Goal: Information Seeking & Learning: Learn about a topic

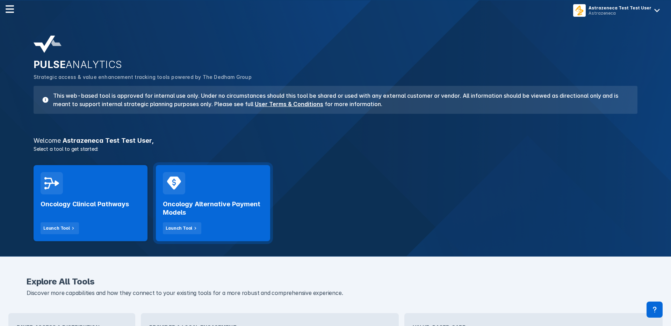
click at [199, 197] on div "Oncology Alternative Payment Models Launch Tool" at bounding box center [213, 215] width 100 height 40
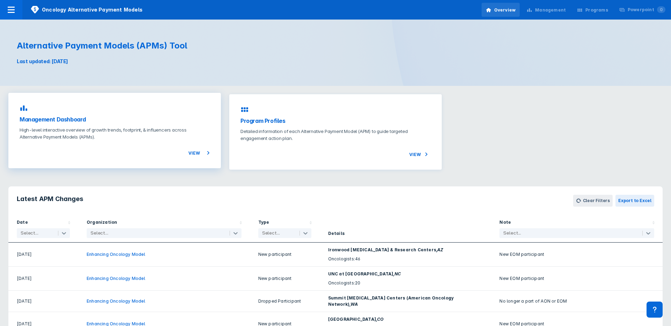
click at [80, 127] on p "High-level interactive overview of growth trends, footprint, & influencers acro…" at bounding box center [115, 133] width 190 height 14
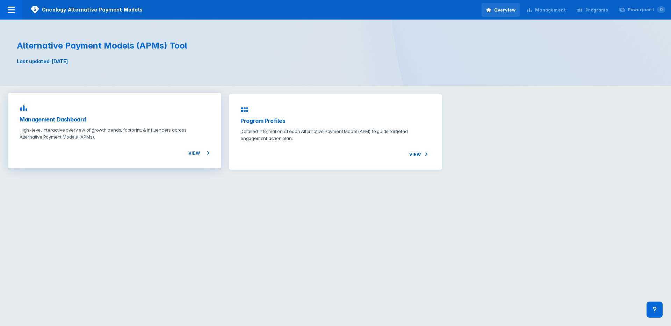
click at [80, 110] on div "Management Dashboard High-level interactive overview of growth trends, footprin…" at bounding box center [114, 130] width 212 height 75
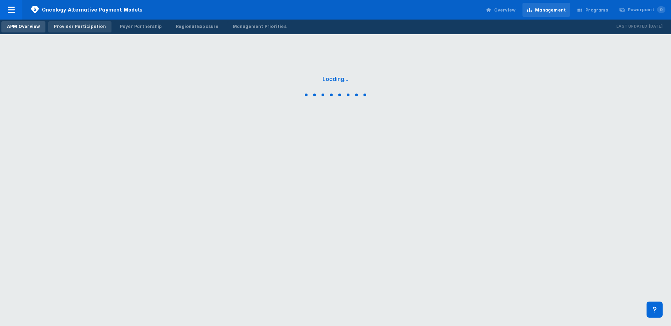
click at [85, 27] on div "Provider Participation" at bounding box center [80, 26] width 52 height 6
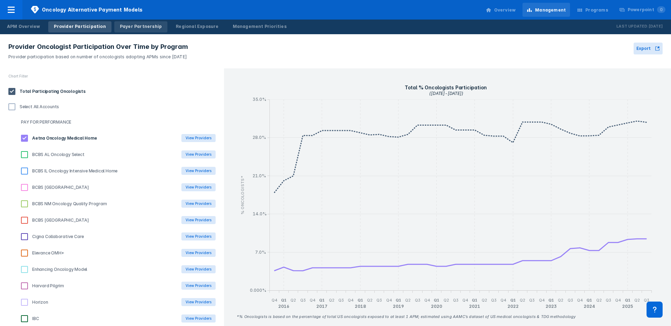
click at [127, 25] on div "Payer Partnership" at bounding box center [141, 26] width 42 height 6
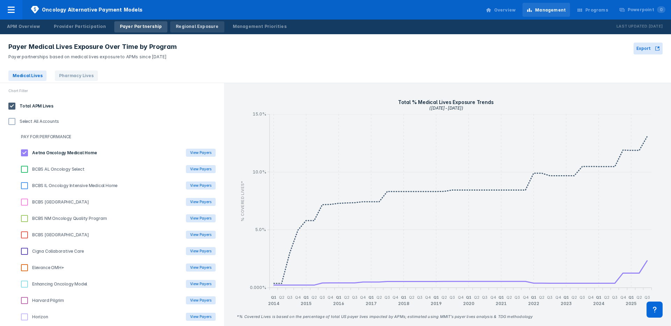
click at [187, 29] on div "Regional Exposure" at bounding box center [197, 26] width 43 height 6
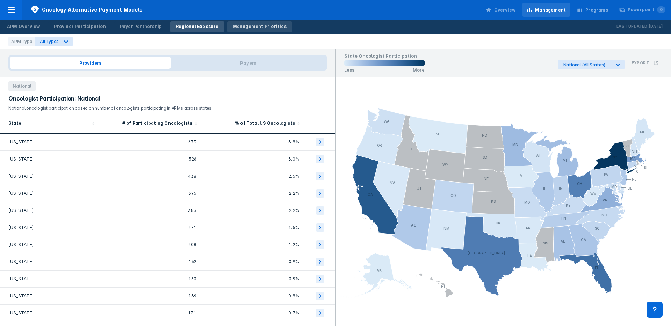
click at [233, 27] on div "Management Priorities" at bounding box center [260, 26] width 54 height 6
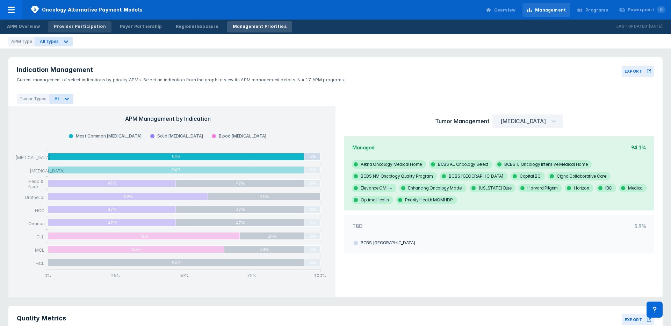
click at [71, 28] on div "Provider Participation" at bounding box center [80, 26] width 52 height 6
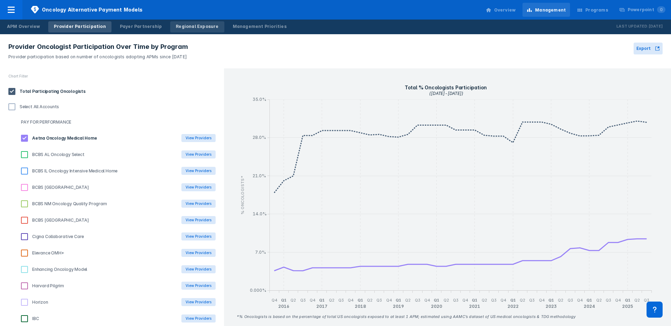
click at [176, 27] on div "Regional Exposure" at bounding box center [197, 26] width 43 height 6
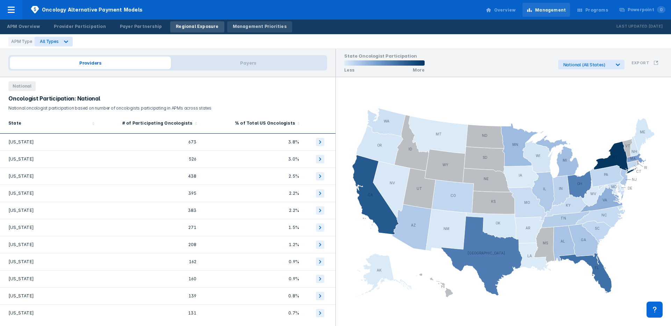
click at [227, 27] on link "Management Priorities" at bounding box center [259, 26] width 65 height 11
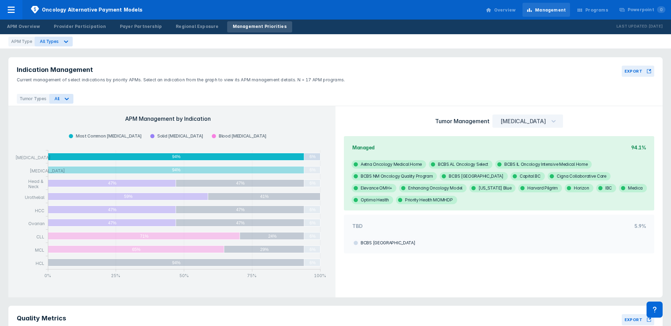
click at [598, 11] on div "Programs" at bounding box center [596, 10] width 23 height 6
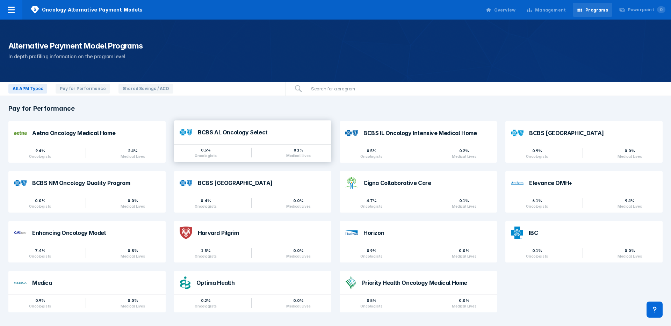
click at [193, 132] on div "BCBS AL Oncology Select" at bounding box center [252, 133] width 157 height 24
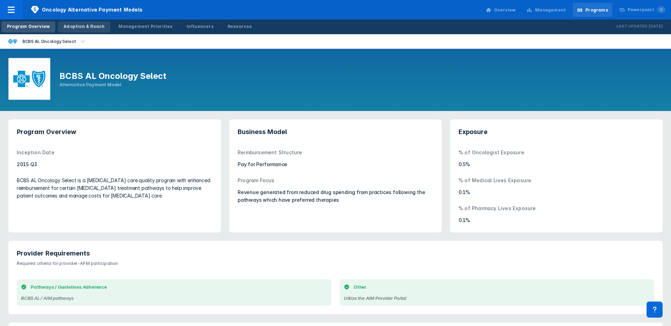
drag, startPoint x: 85, startPoint y: 24, endPoint x: 92, endPoint y: 23, distance: 6.6
click at [85, 24] on div "Adoption & Reach" at bounding box center [84, 26] width 41 height 6
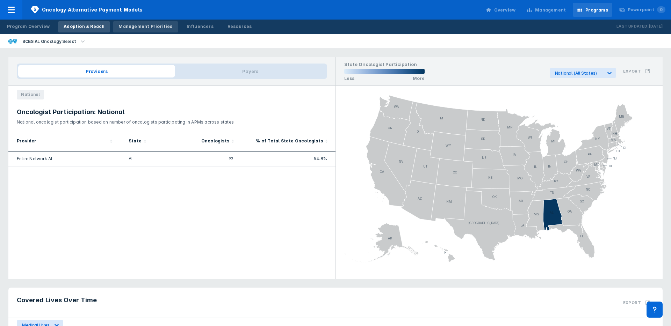
click at [128, 25] on div "Management Priorities" at bounding box center [145, 26] width 54 height 6
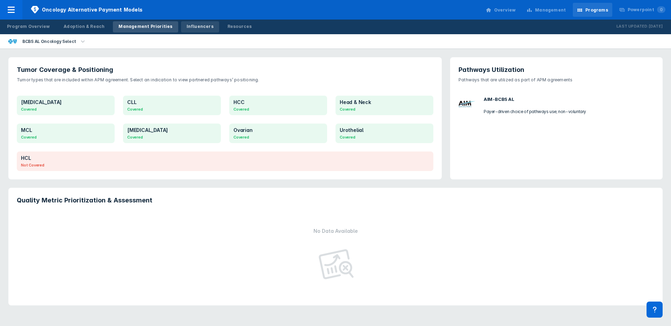
click at [187, 26] on div "Influencers" at bounding box center [200, 26] width 27 height 6
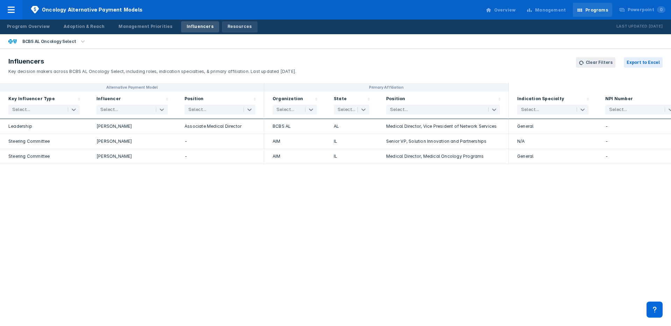
click at [227, 26] on div "Resources" at bounding box center [239, 26] width 24 height 6
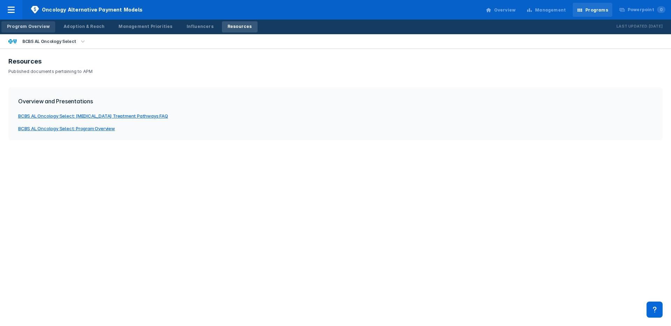
click at [26, 28] on div "Program Overview" at bounding box center [28, 26] width 43 height 6
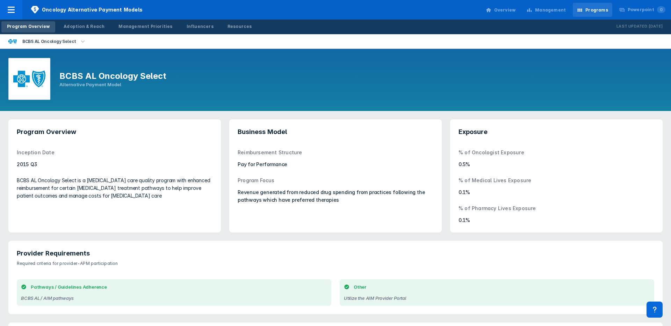
click at [532, 10] on icon at bounding box center [529, 10] width 6 height 6
